Goal: Information Seeking & Learning: Learn about a topic

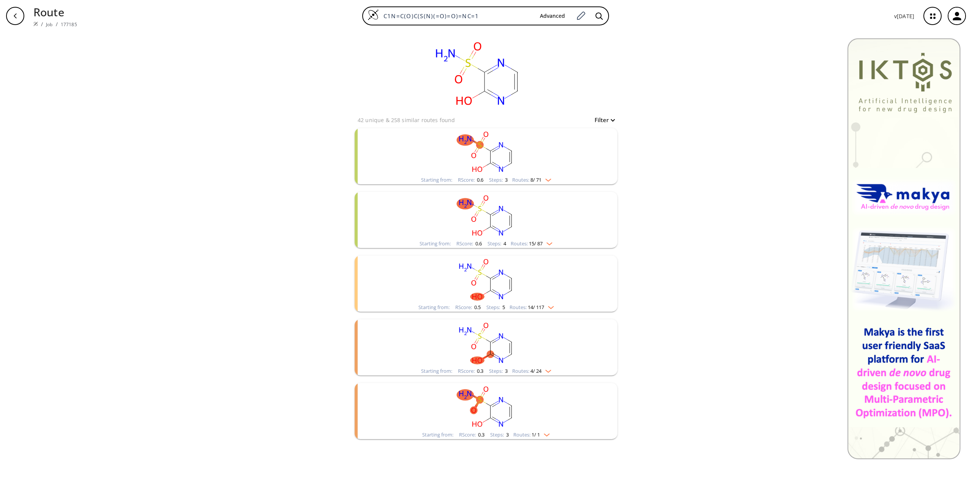
click at [505, 156] on rect "clusters" at bounding box center [485, 151] width 197 height 47
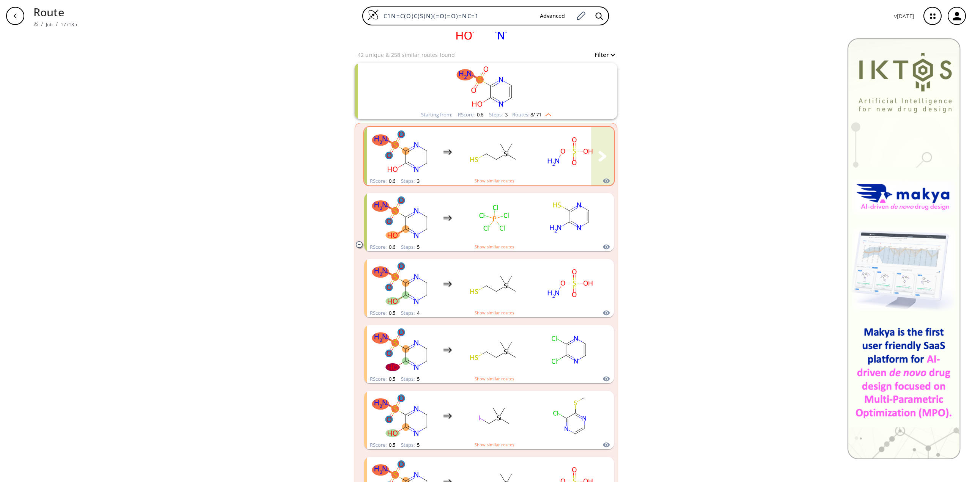
scroll to position [76, 0]
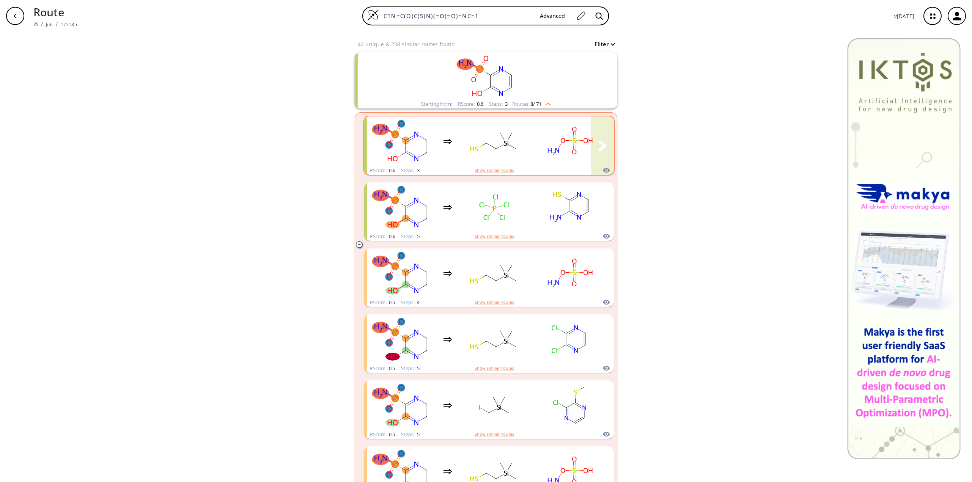
click at [511, 143] on rect "clusters" at bounding box center [494, 141] width 68 height 47
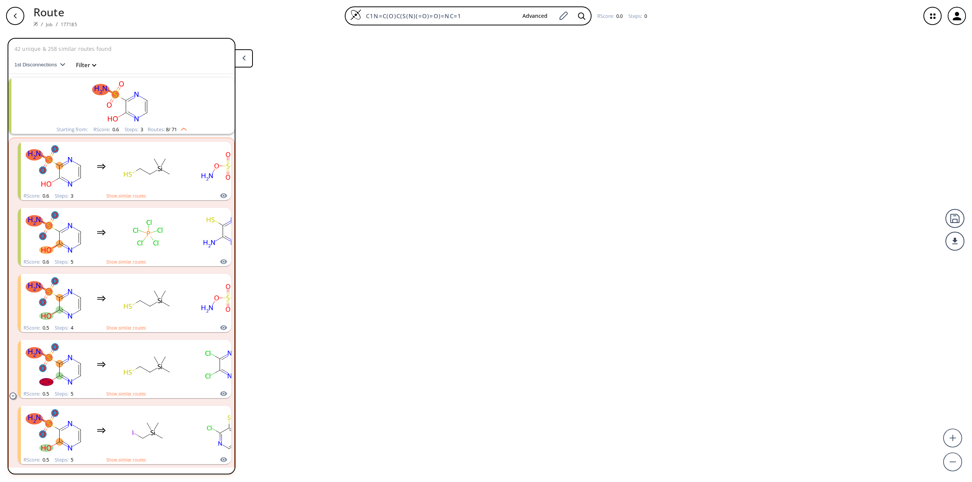
scroll to position [17, 0]
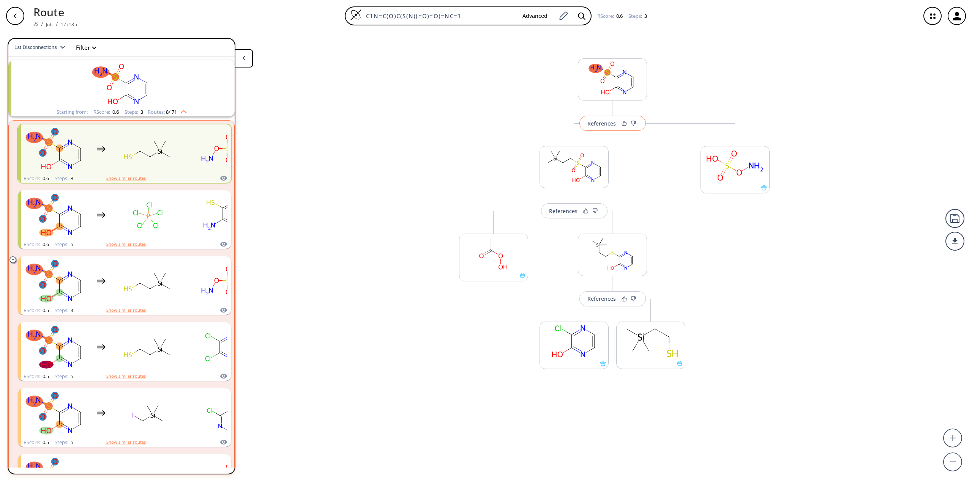
click at [597, 124] on div "References" at bounding box center [601, 123] width 28 height 5
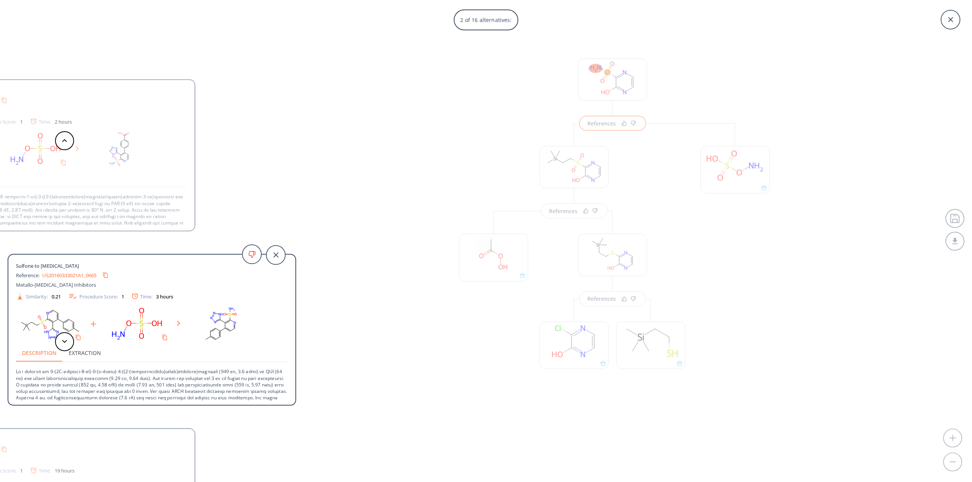
scroll to position [34, 0]
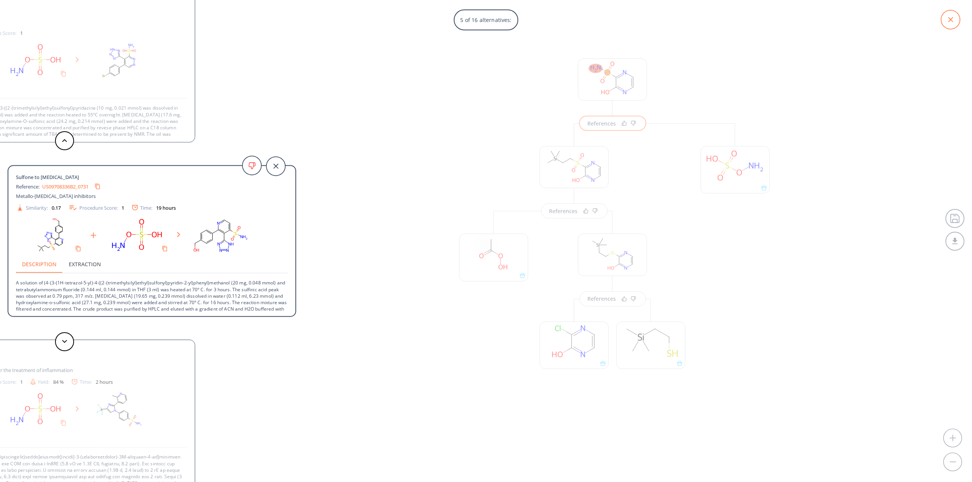
click at [955, 20] on icon at bounding box center [950, 19] width 19 height 19
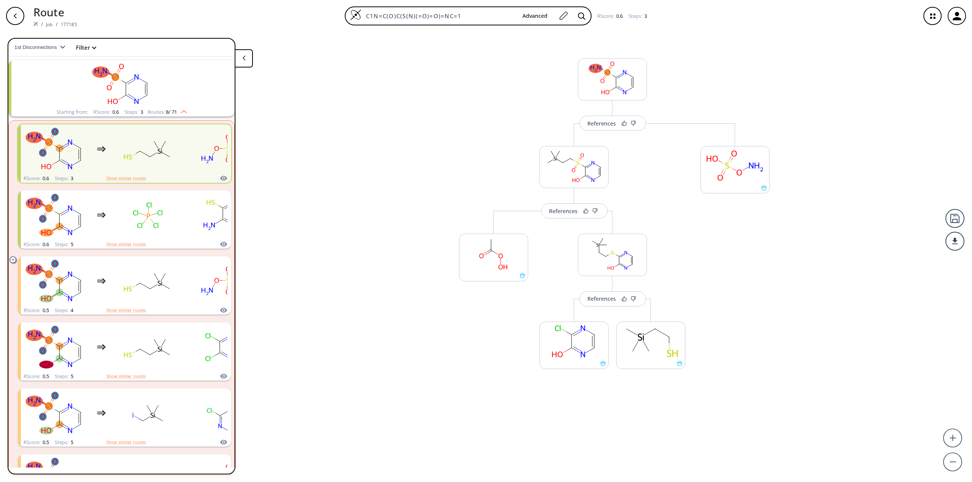
click at [20, 14] on div "button" at bounding box center [15, 16] width 18 height 18
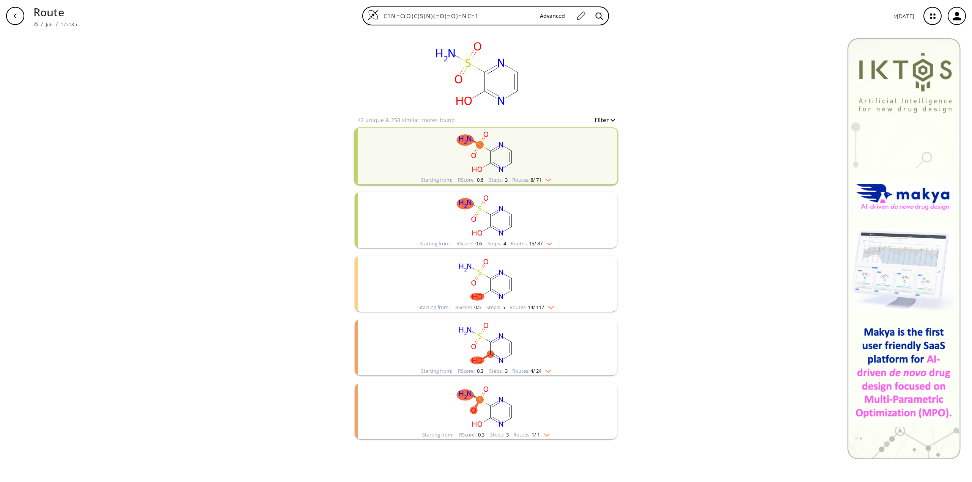
click at [534, 211] on rect "clusters" at bounding box center [485, 215] width 197 height 47
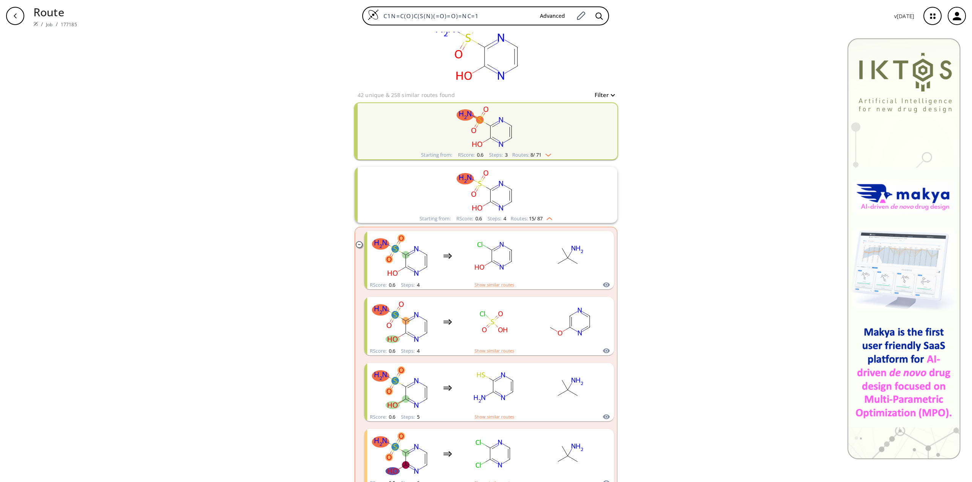
scroll to position [38, 0]
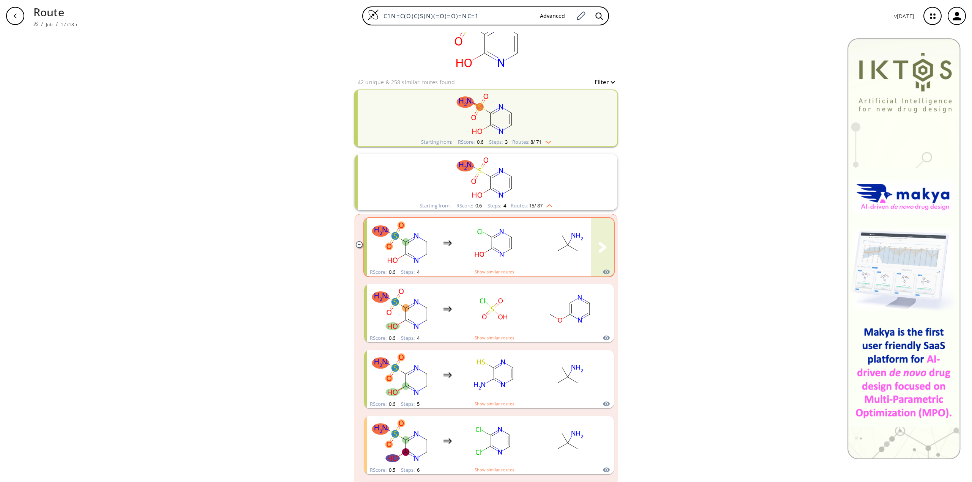
click at [565, 244] on ellipse "clusters" at bounding box center [567, 245] width 7 height 7
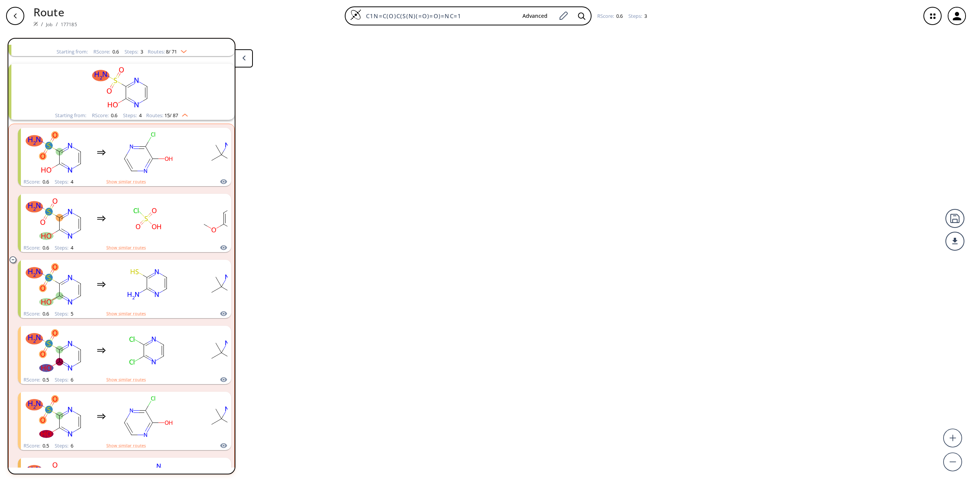
scroll to position [81, 0]
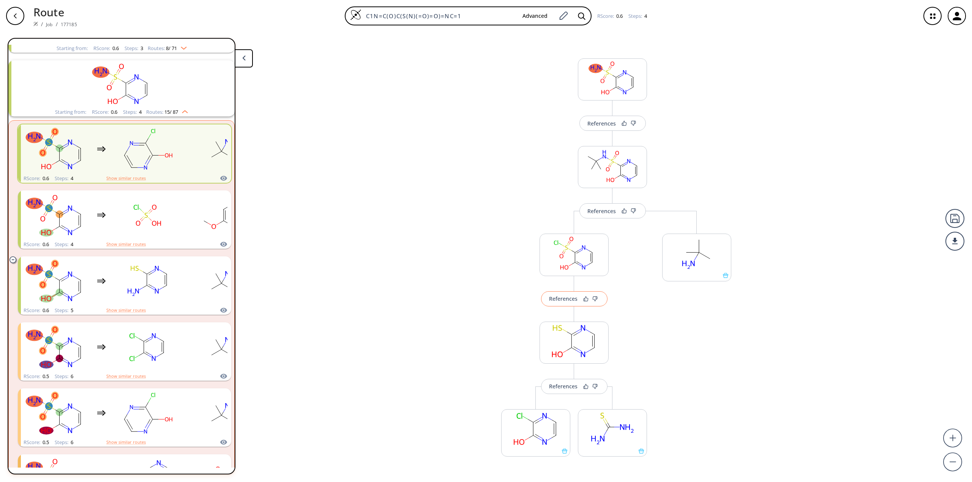
click at [566, 300] on div "References" at bounding box center [563, 298] width 28 height 5
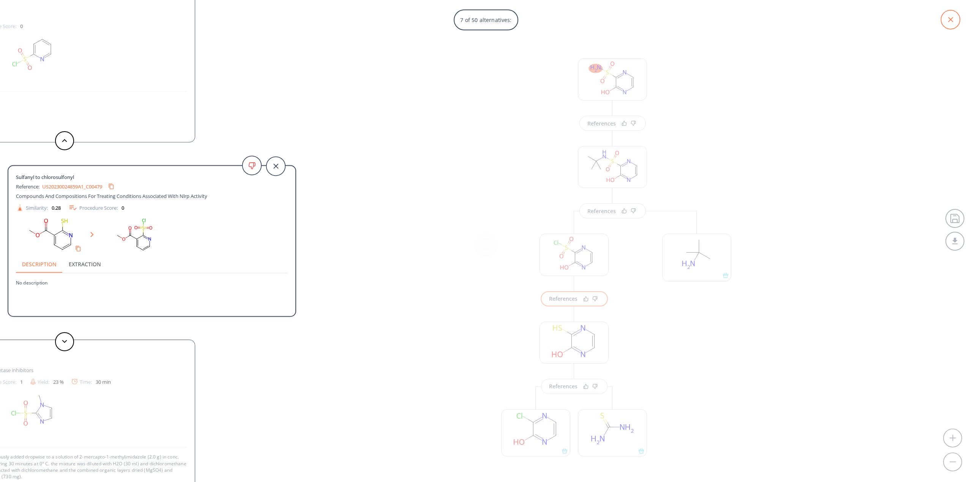
click at [952, 18] on icon at bounding box center [950, 19] width 5 height 5
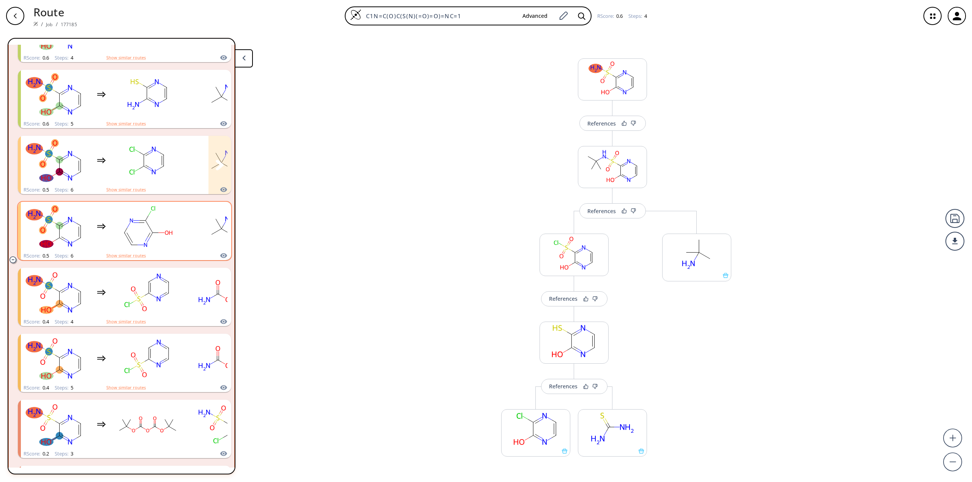
scroll to position [271, 0]
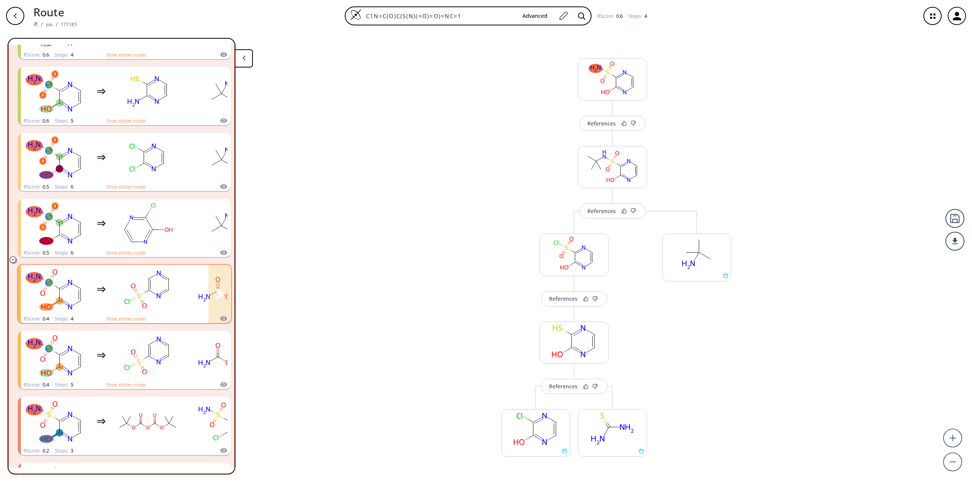
click at [191, 290] on rect "clusters" at bounding box center [223, 289] width 68 height 47
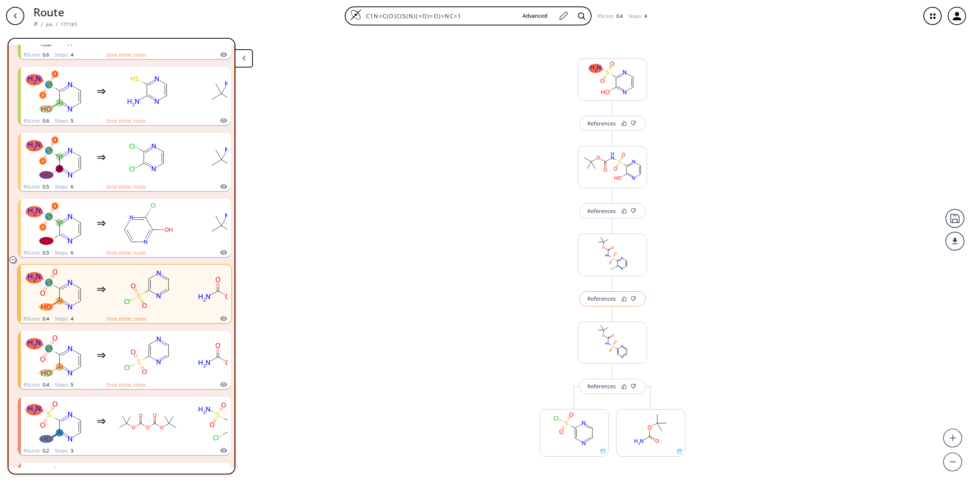
click at [599, 297] on div "References" at bounding box center [601, 298] width 28 height 5
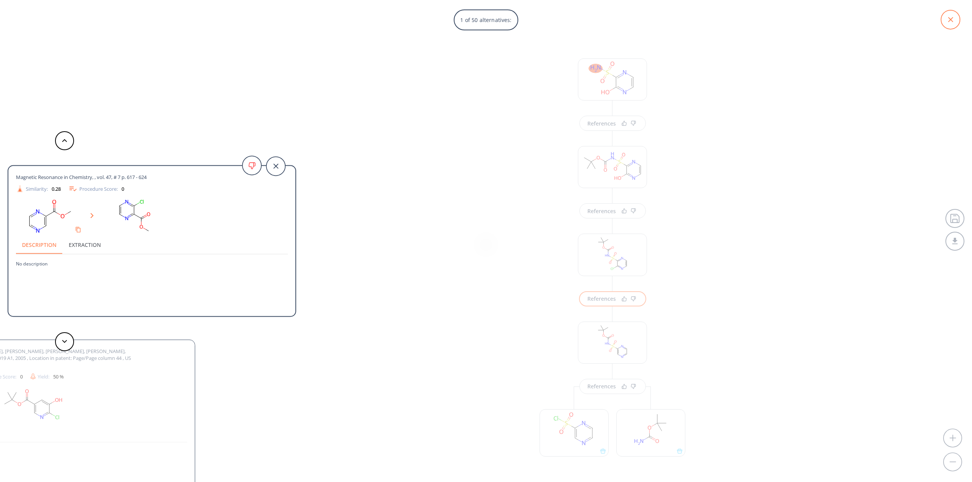
click at [941, 19] on icon at bounding box center [950, 19] width 19 height 19
